Goal: Share content: Share content

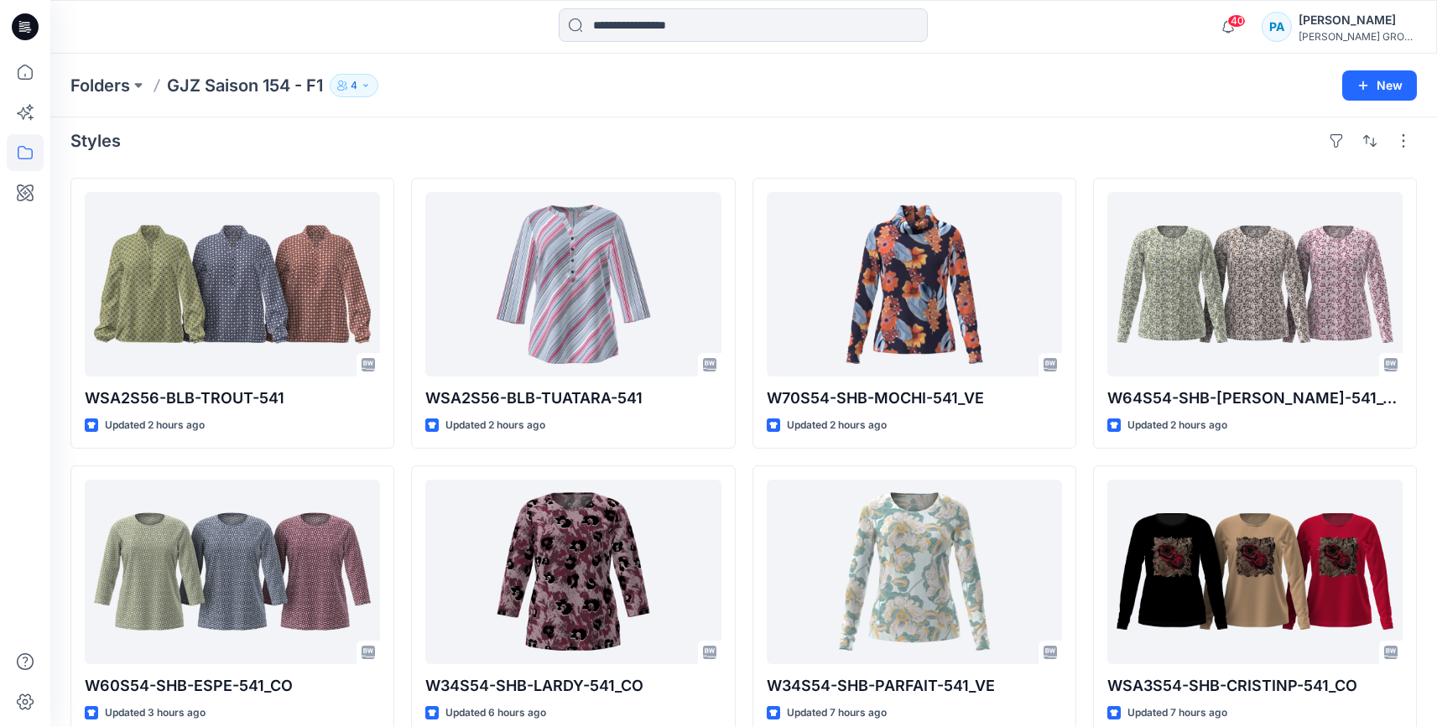
scroll to position [9, 0]
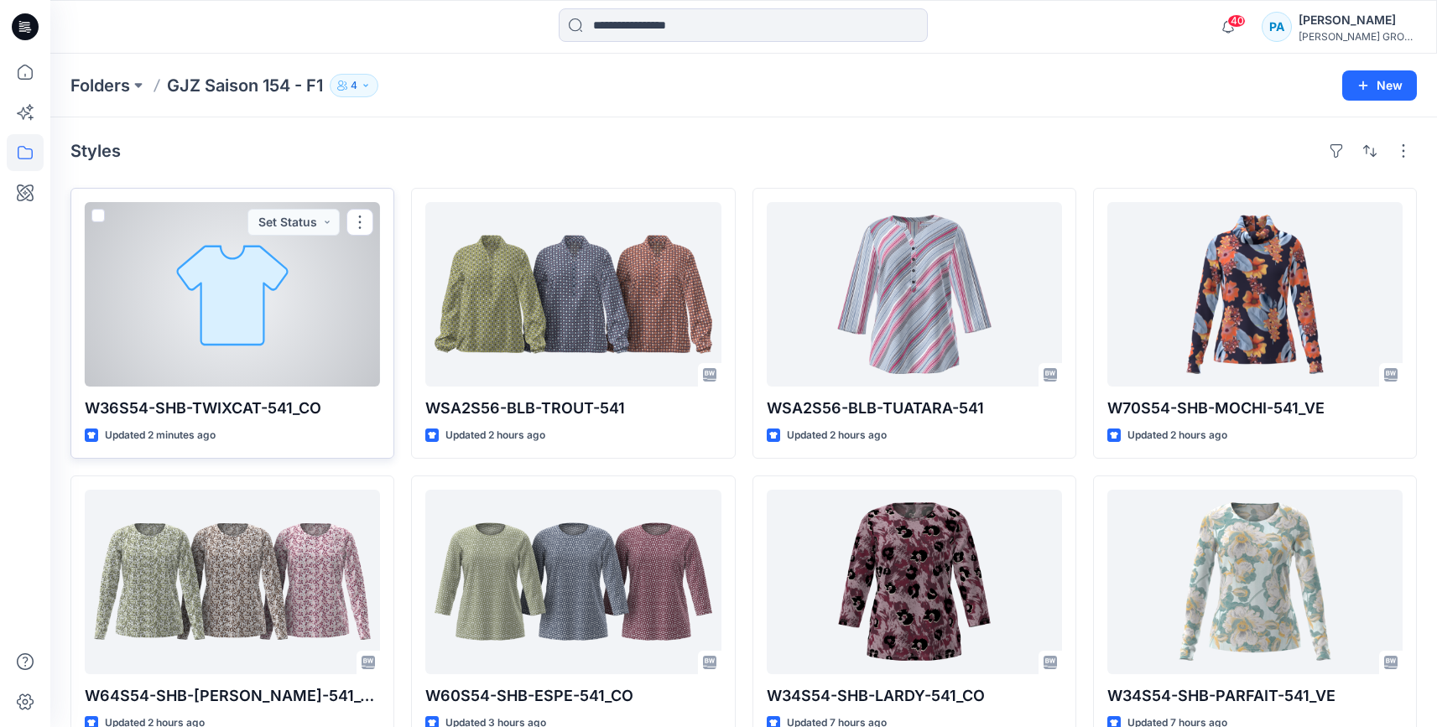
click at [318, 257] on div at bounding box center [232, 294] width 295 height 185
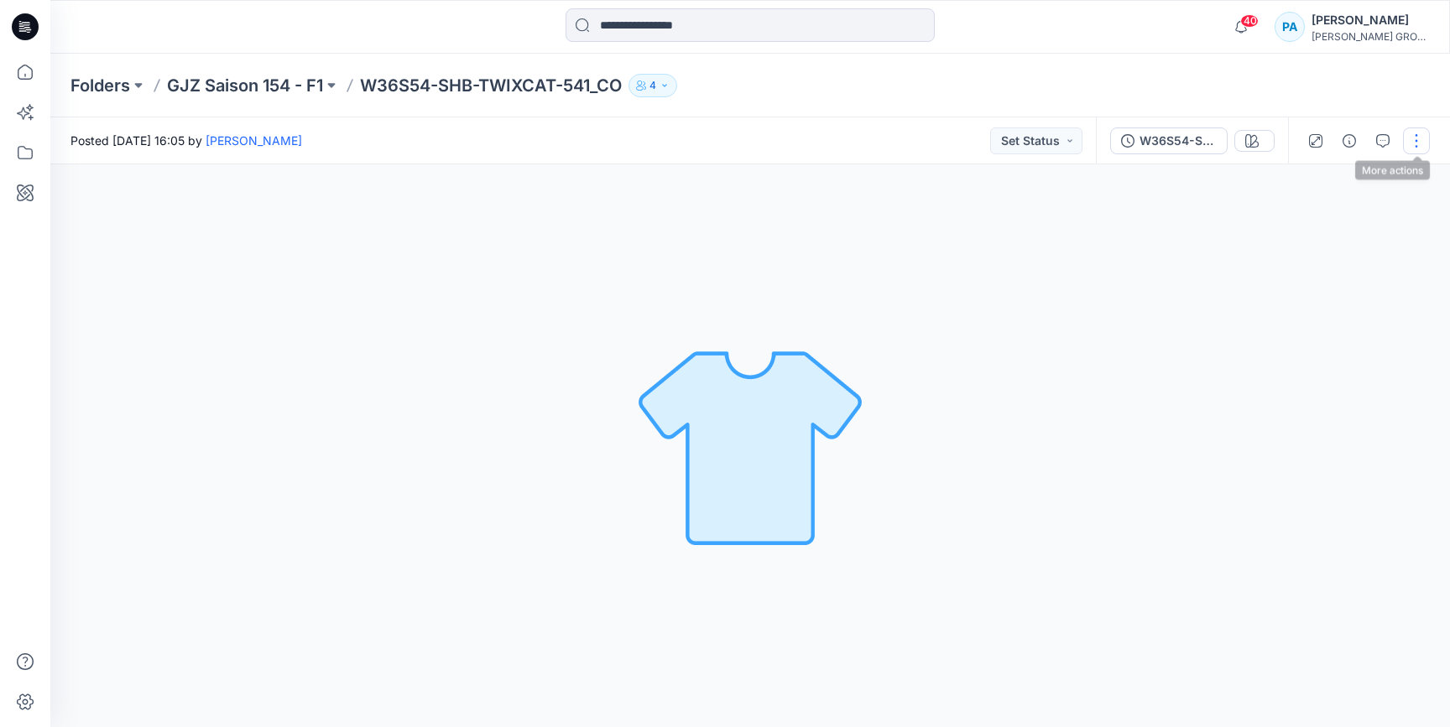
click at [1411, 140] on button "button" at bounding box center [1416, 141] width 27 height 27
click at [1340, 320] on p "Duplicate to..." at bounding box center [1337, 320] width 76 height 18
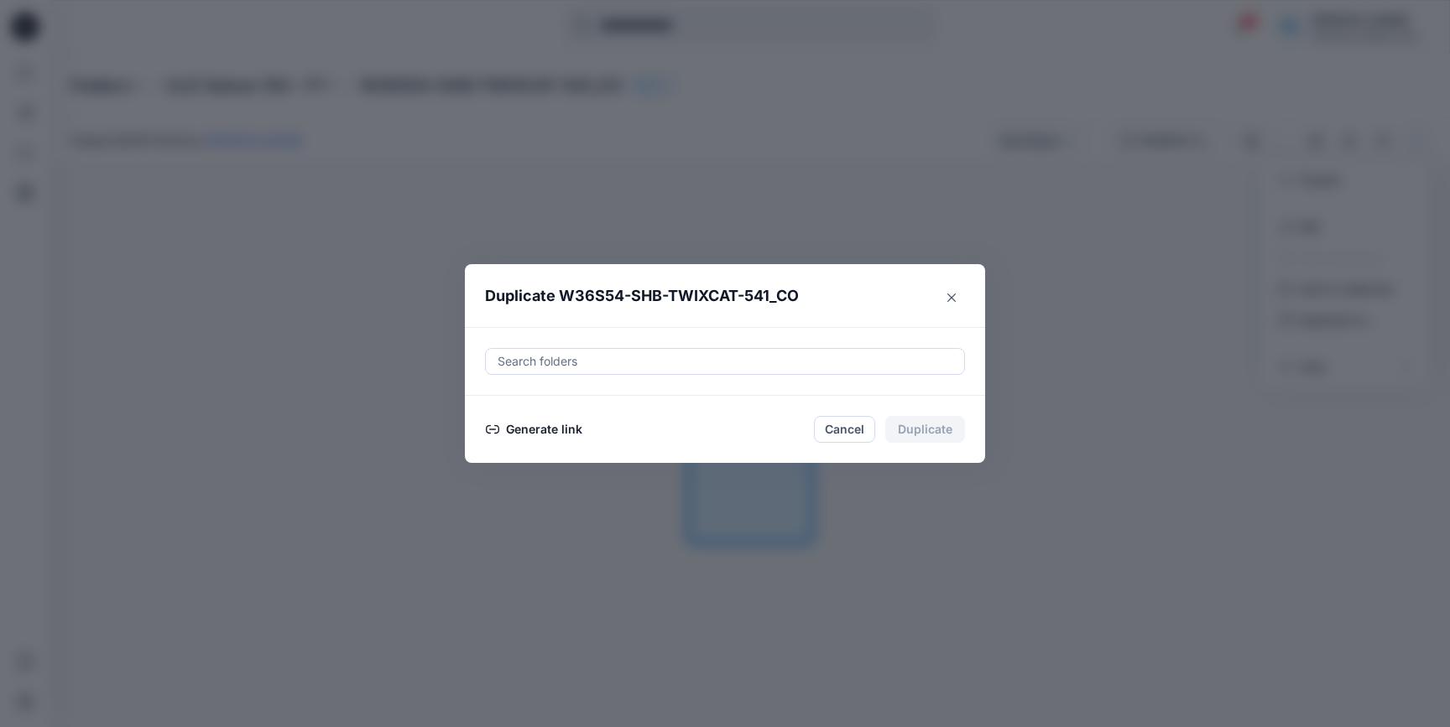
click at [546, 422] on button "Generate link" at bounding box center [534, 429] width 98 height 20
click at [512, 434] on button "Copy link" at bounding box center [523, 429] width 76 height 20
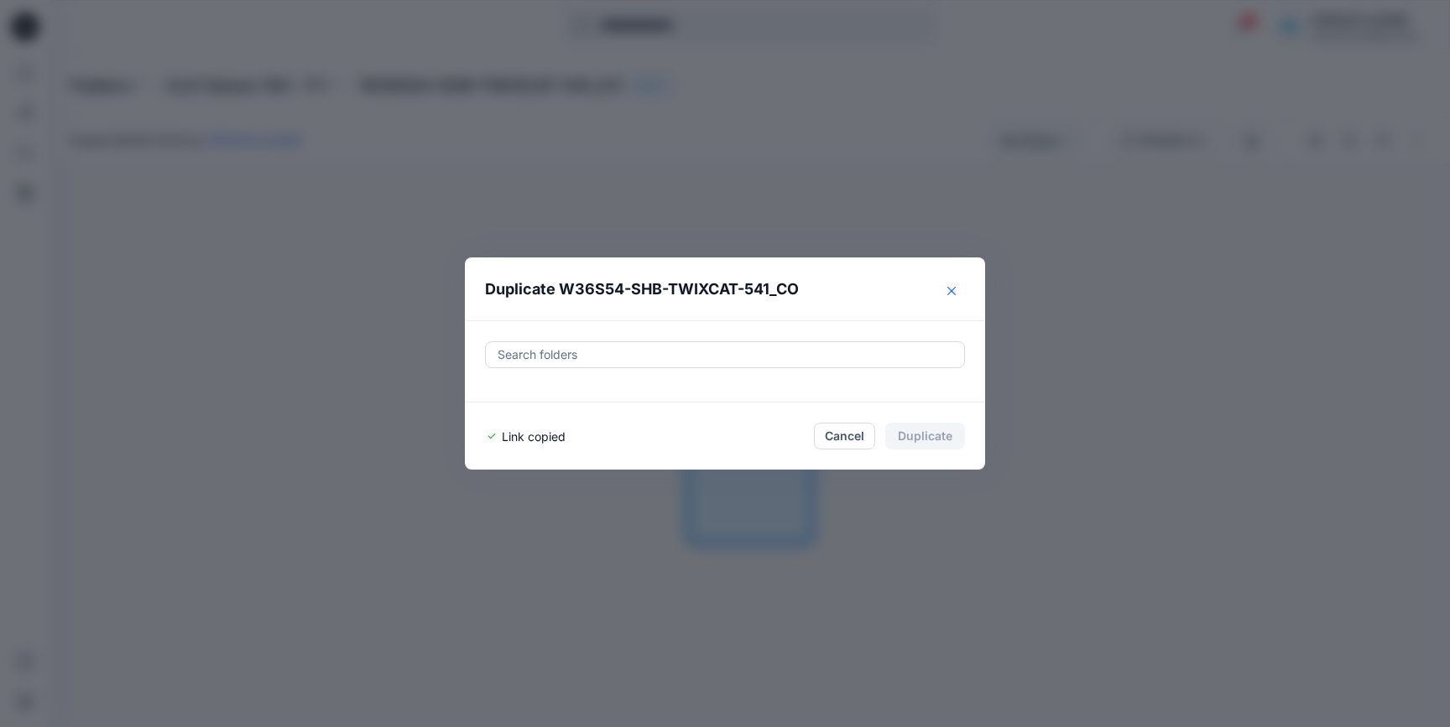
click at [951, 285] on button "Close" at bounding box center [951, 291] width 27 height 27
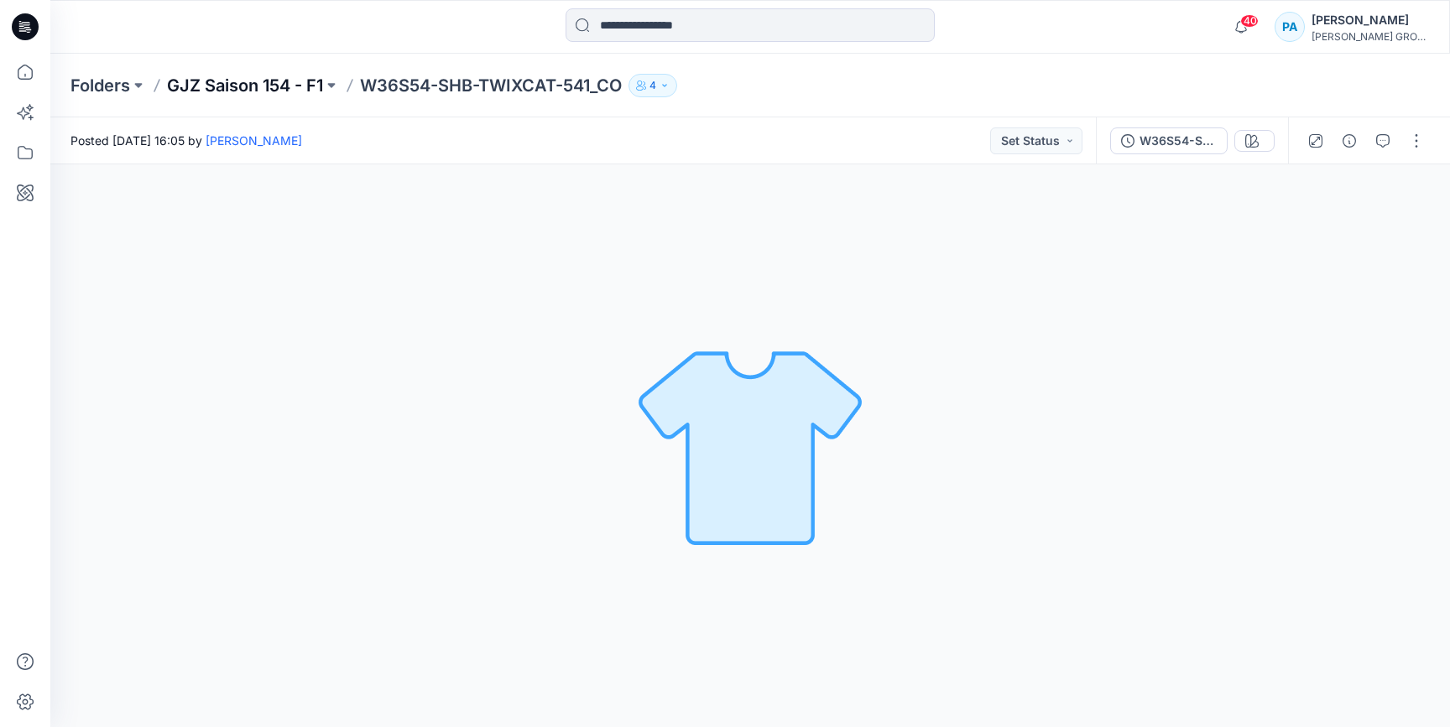
click at [278, 95] on p "GJZ Saison 154 - F1" at bounding box center [245, 85] width 156 height 23
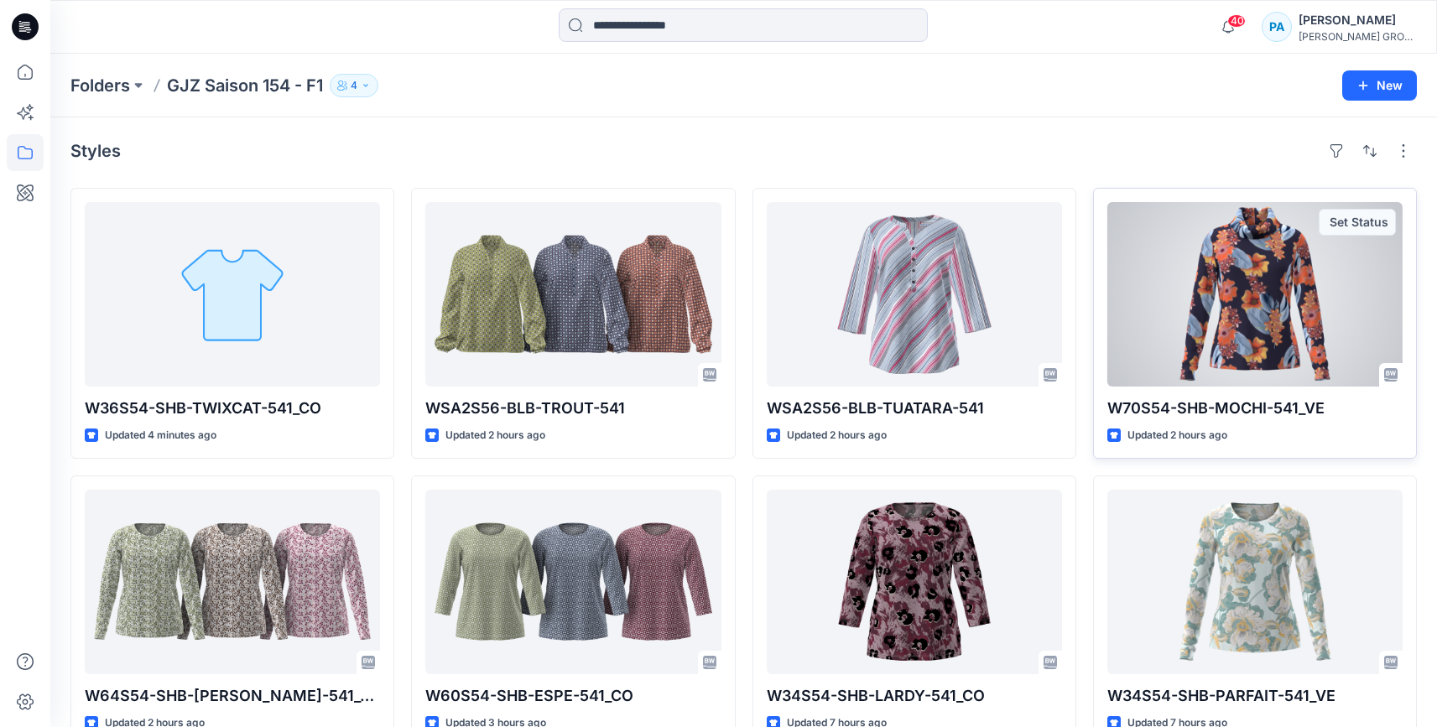
click at [1215, 294] on div at bounding box center [1254, 294] width 295 height 185
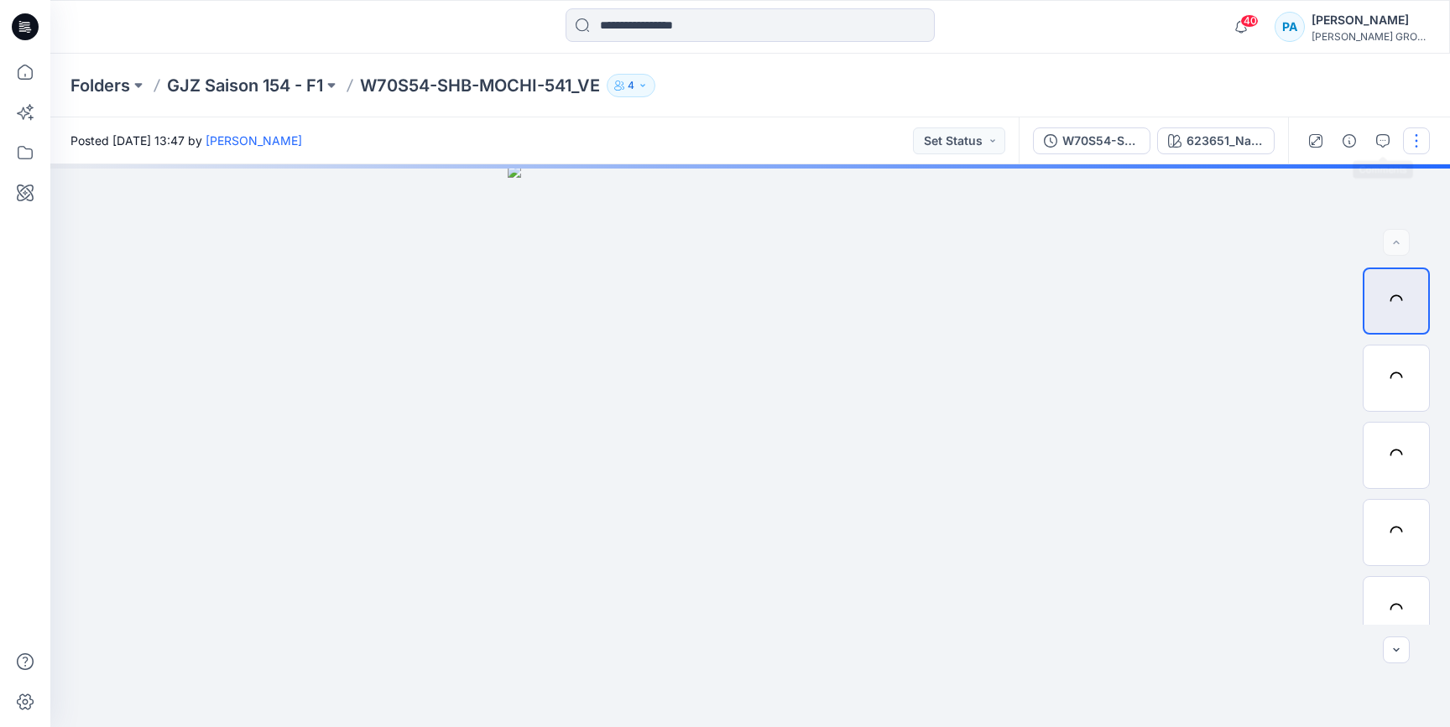
click at [1420, 140] on button "button" at bounding box center [1416, 141] width 27 height 27
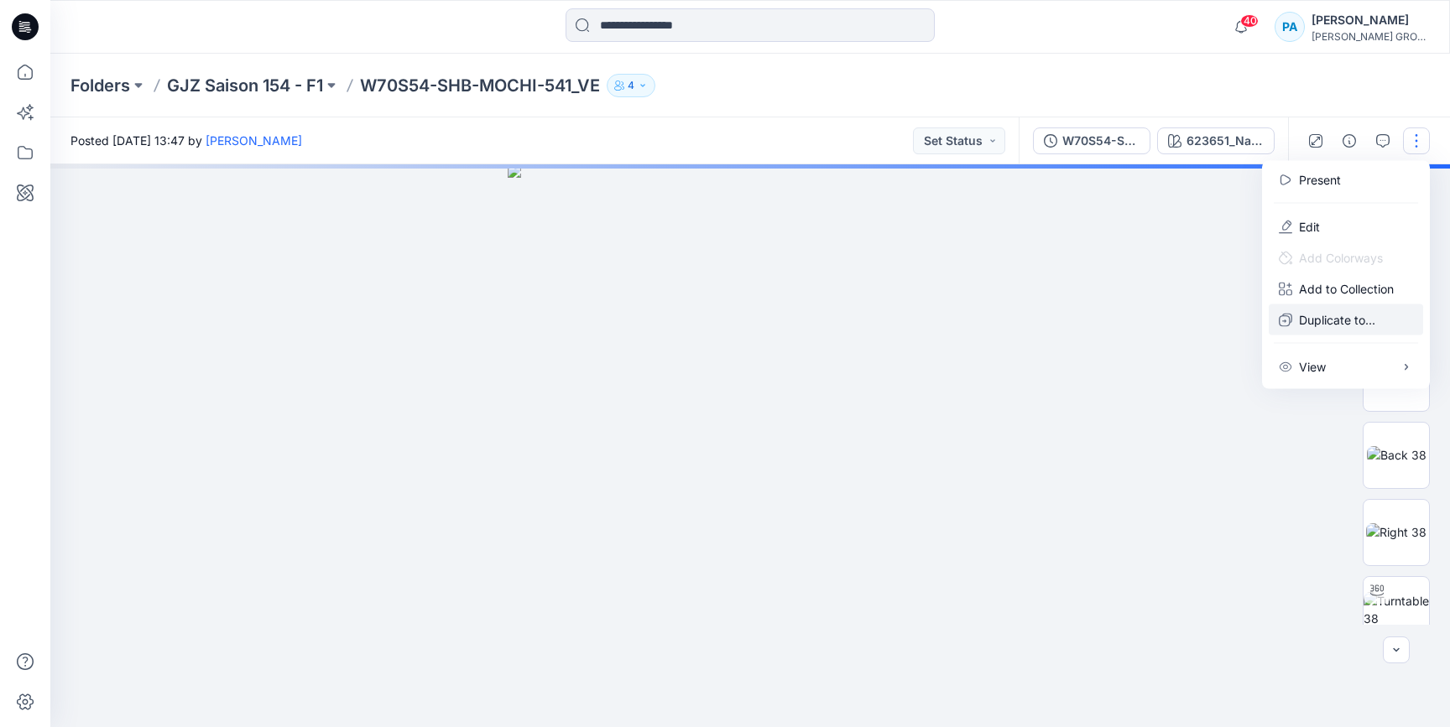
click at [1319, 330] on button "Duplicate to..." at bounding box center [1345, 319] width 154 height 31
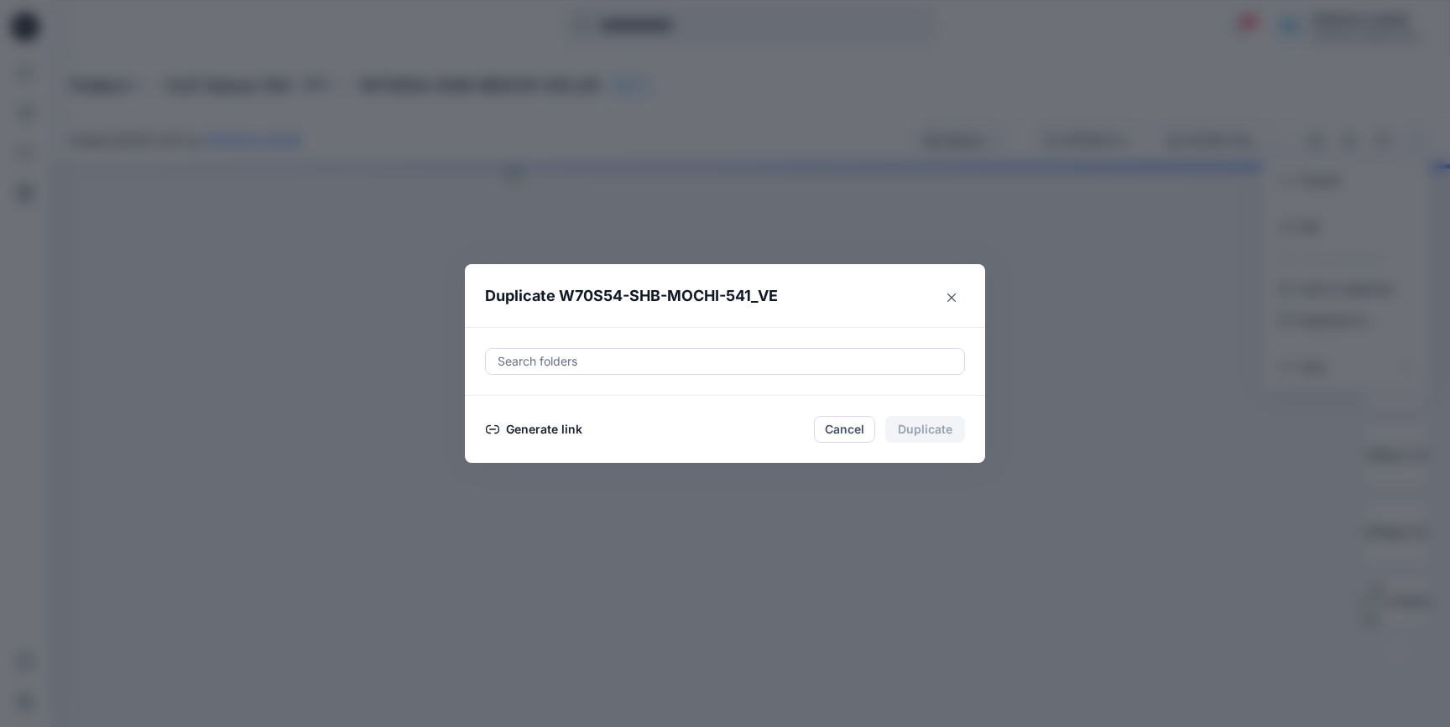
click at [576, 424] on button "Generate link" at bounding box center [534, 429] width 98 height 20
click at [541, 430] on button "Copy link" at bounding box center [523, 429] width 76 height 20
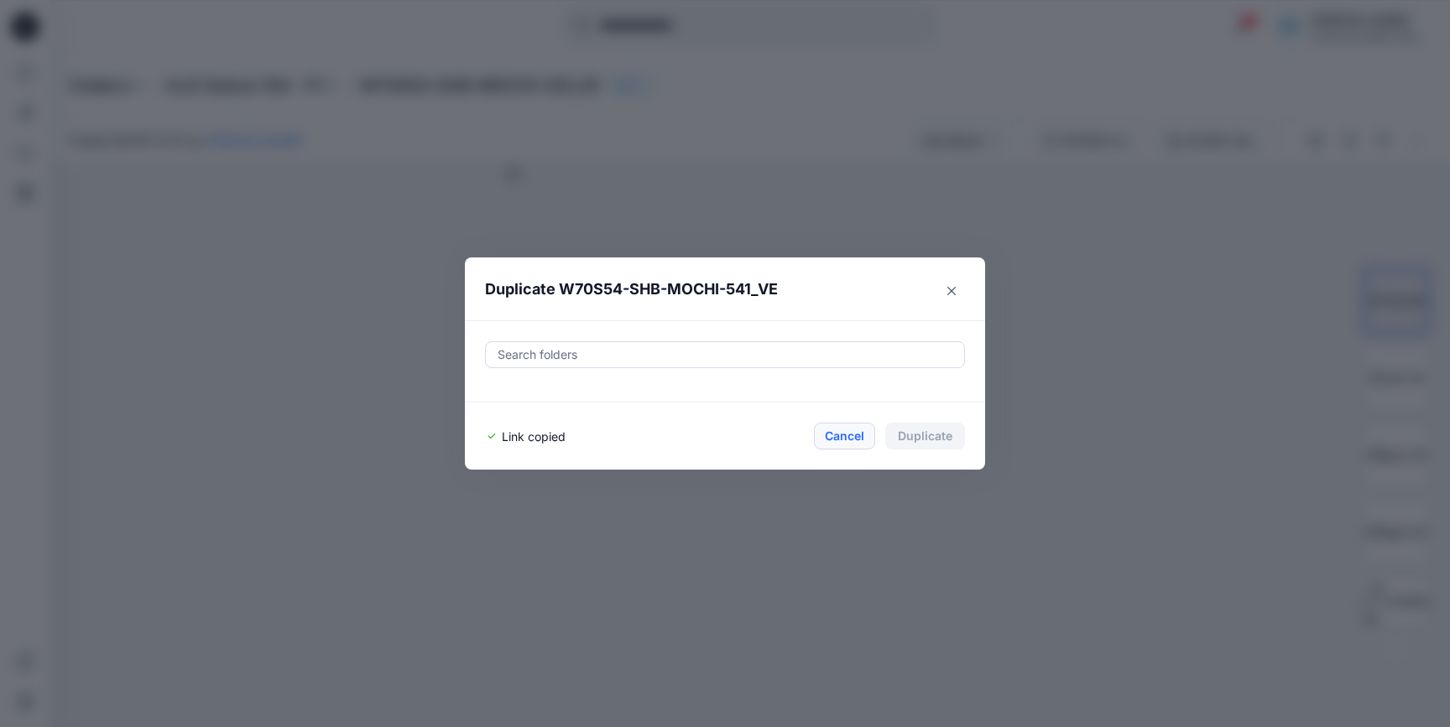
click at [826, 423] on button "Cancel" at bounding box center [844, 436] width 61 height 27
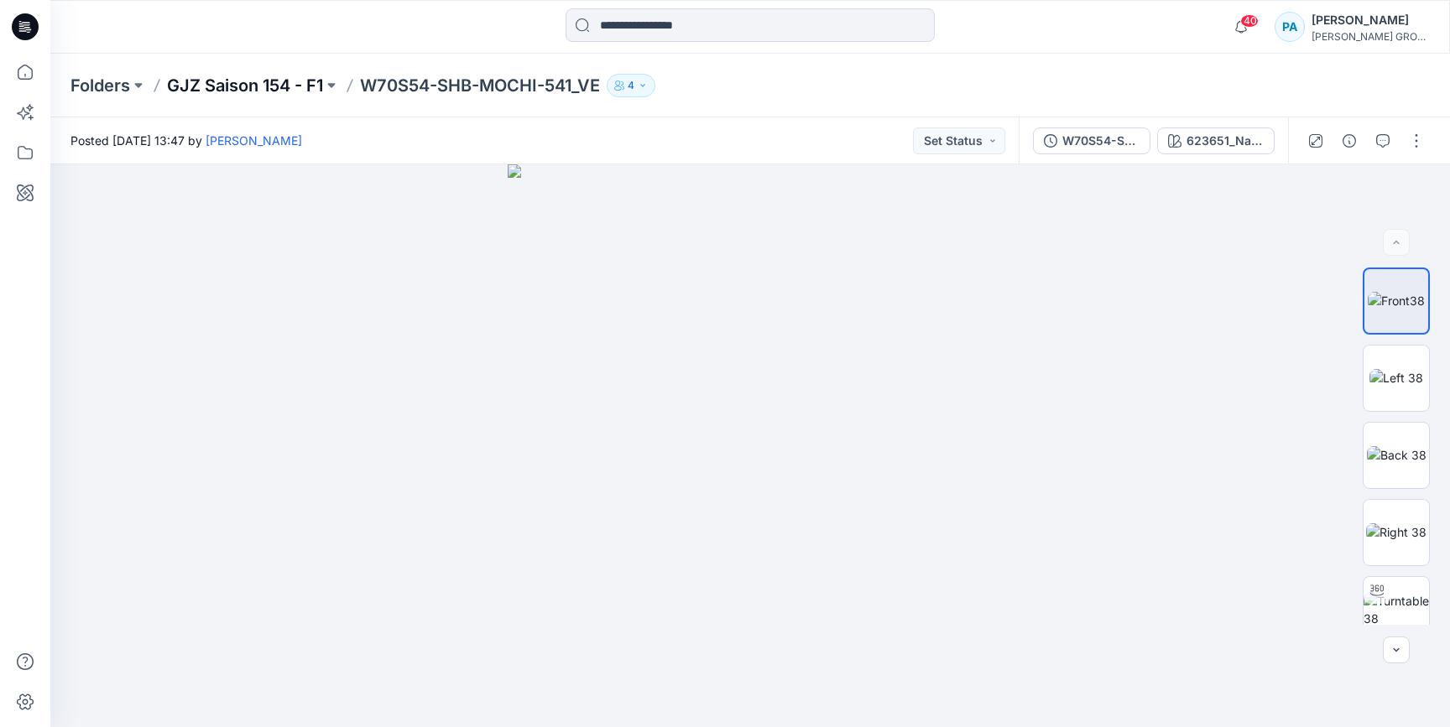
click at [213, 82] on p "GJZ Saison 154 - F1" at bounding box center [245, 85] width 156 height 23
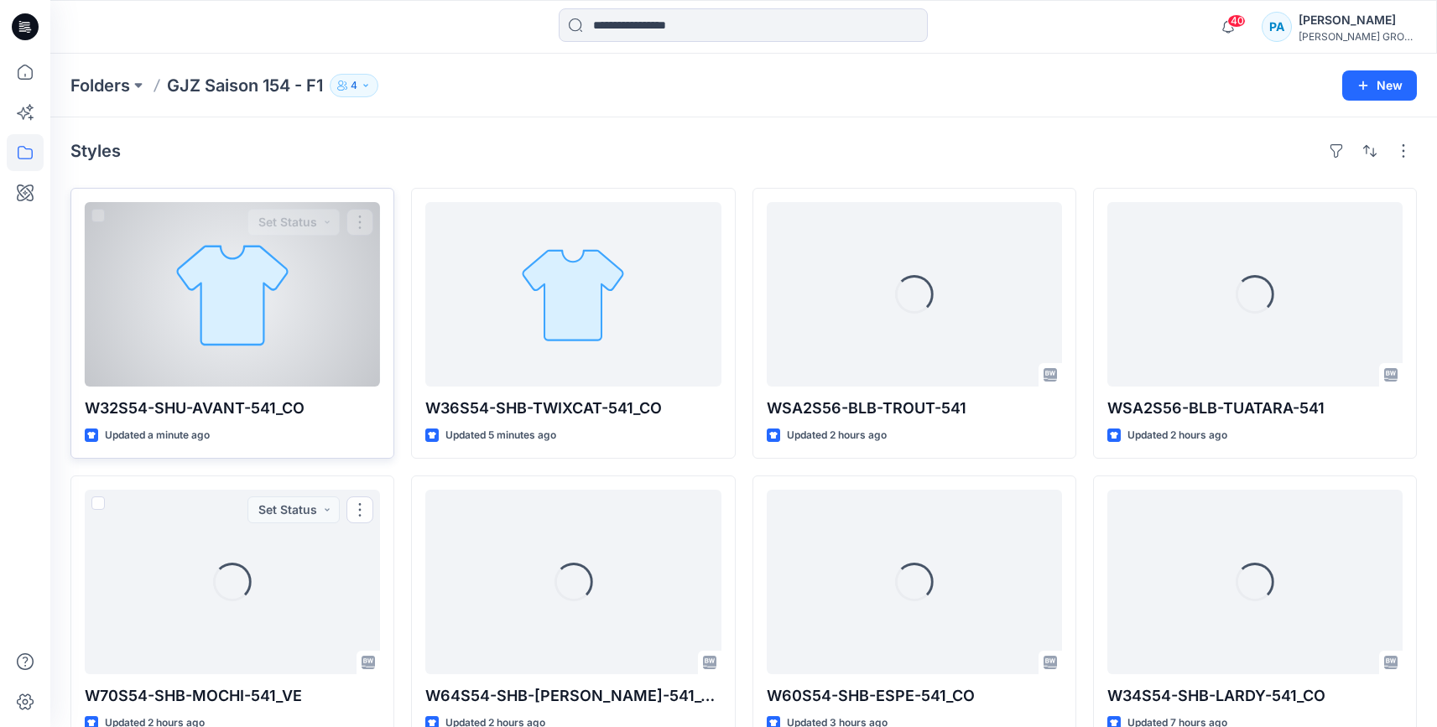
click at [263, 361] on div at bounding box center [232, 294] width 295 height 185
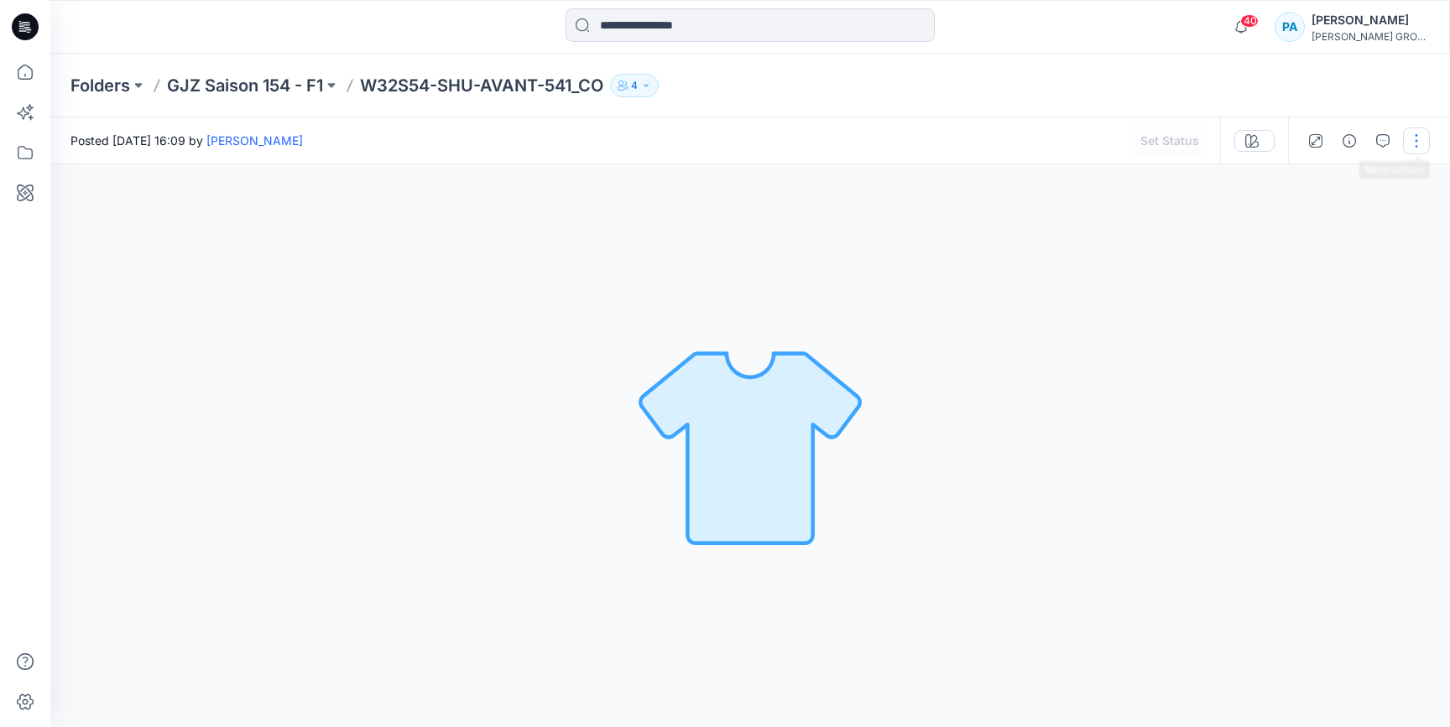
click at [1415, 144] on button "button" at bounding box center [1416, 141] width 27 height 27
click at [1355, 315] on p "Duplicate to..." at bounding box center [1337, 320] width 76 height 18
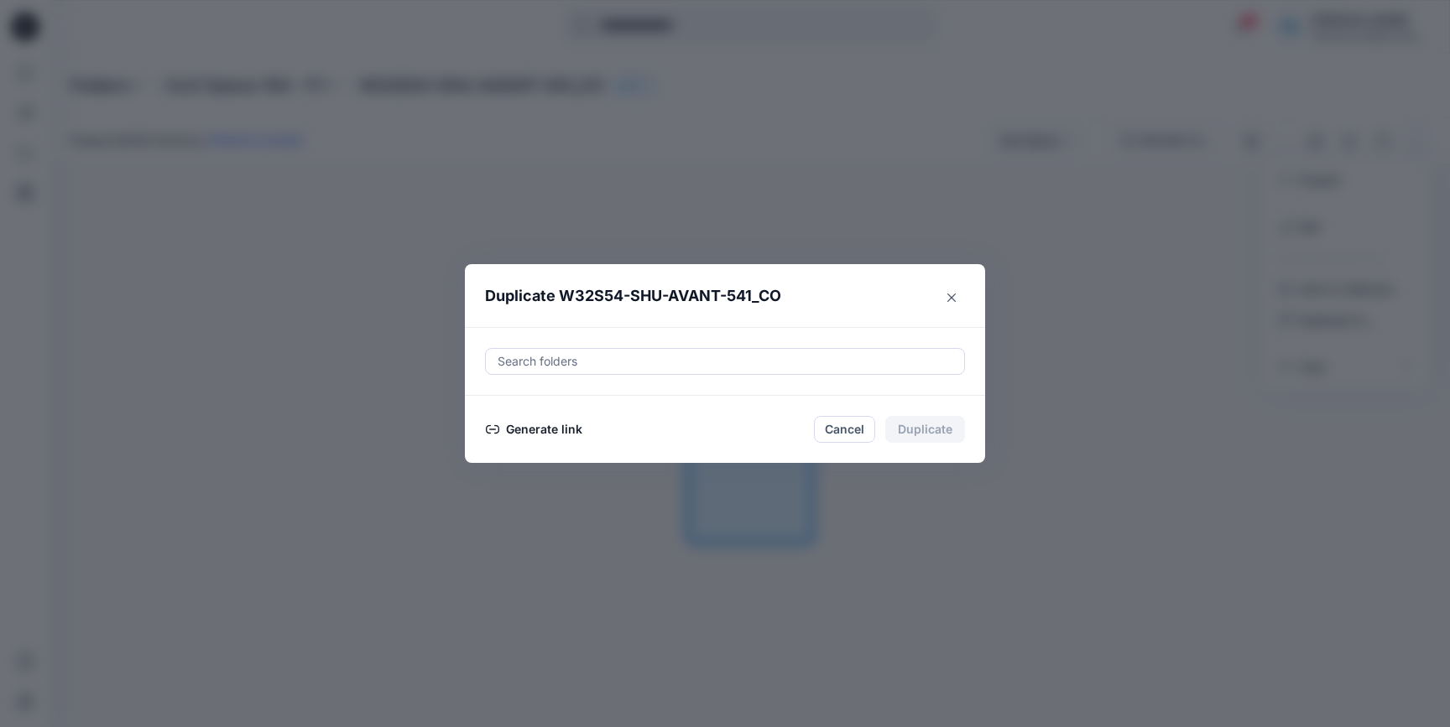
click at [530, 436] on button "Generate link" at bounding box center [534, 429] width 98 height 20
click at [533, 434] on button "Copy link" at bounding box center [523, 429] width 76 height 20
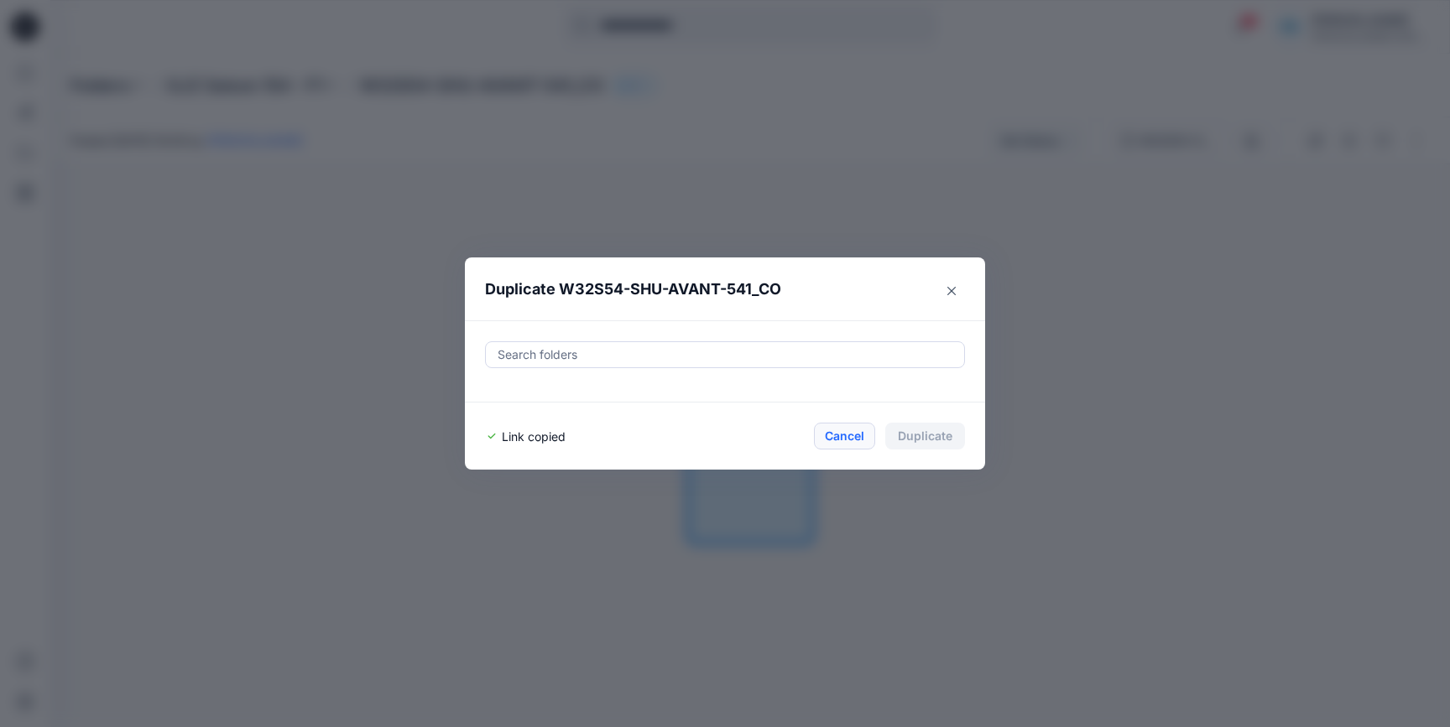
click at [838, 435] on button "Cancel" at bounding box center [844, 436] width 61 height 27
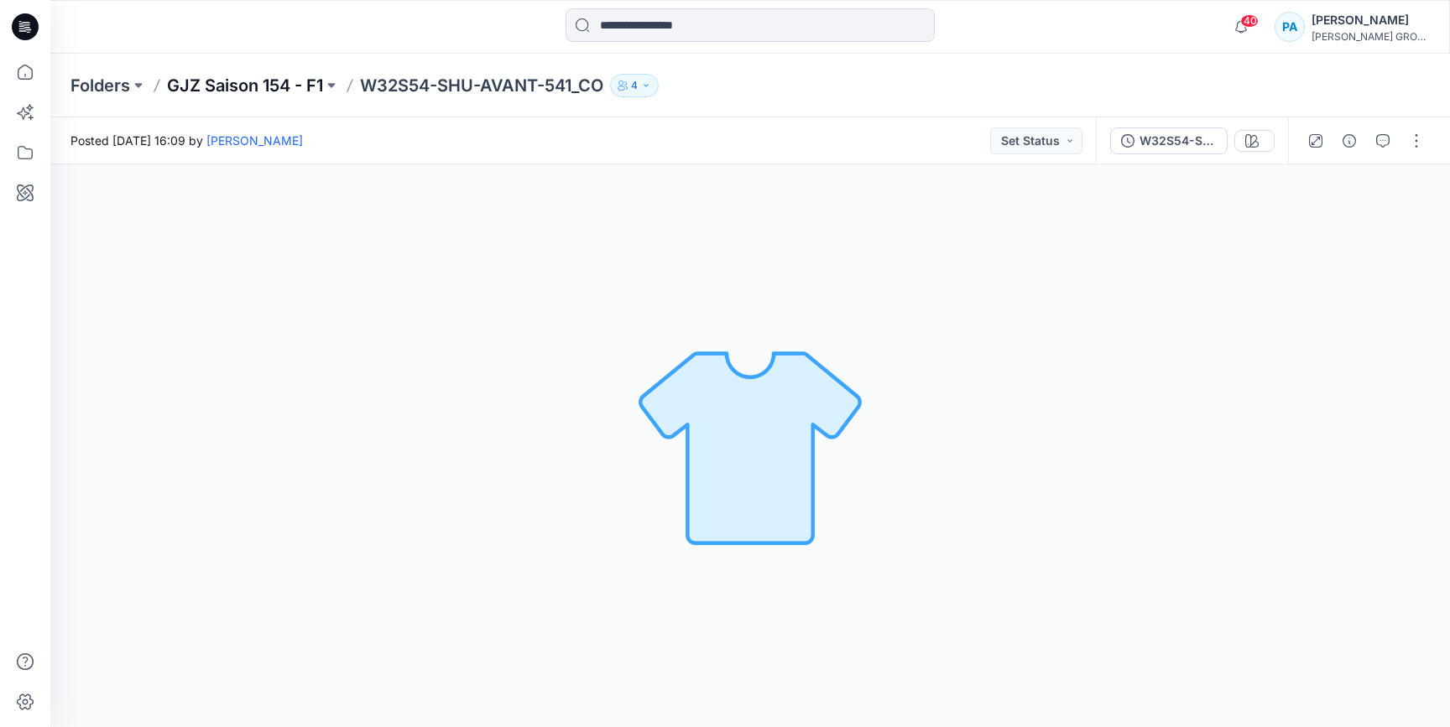
click at [281, 91] on p "GJZ Saison 154 - F1" at bounding box center [245, 85] width 156 height 23
